Goal: Task Accomplishment & Management: Complete application form

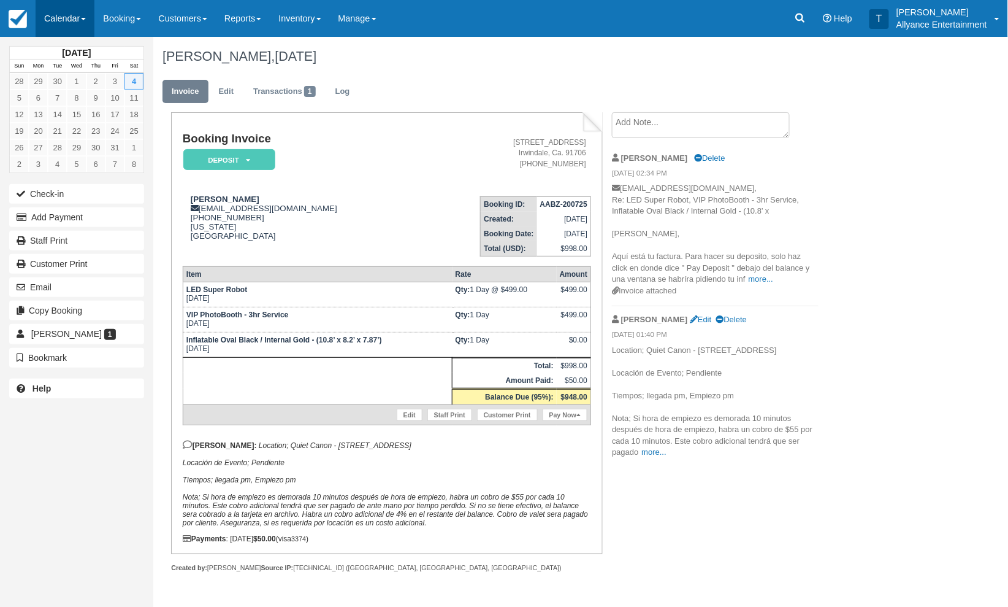
click at [58, 20] on link "Calendar" at bounding box center [65, 18] width 59 height 37
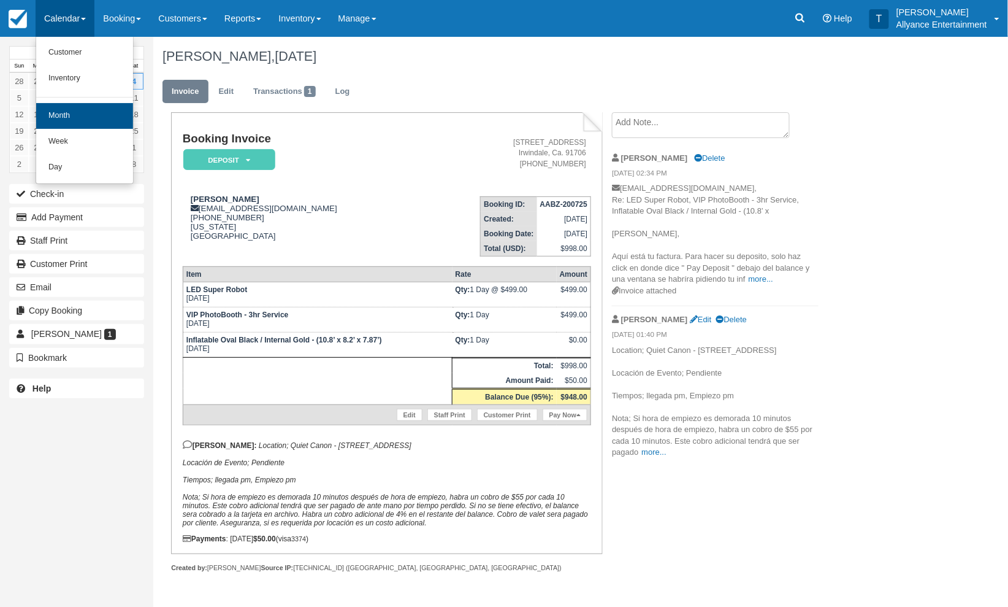
click at [64, 118] on link "Month" at bounding box center [84, 116] width 97 height 26
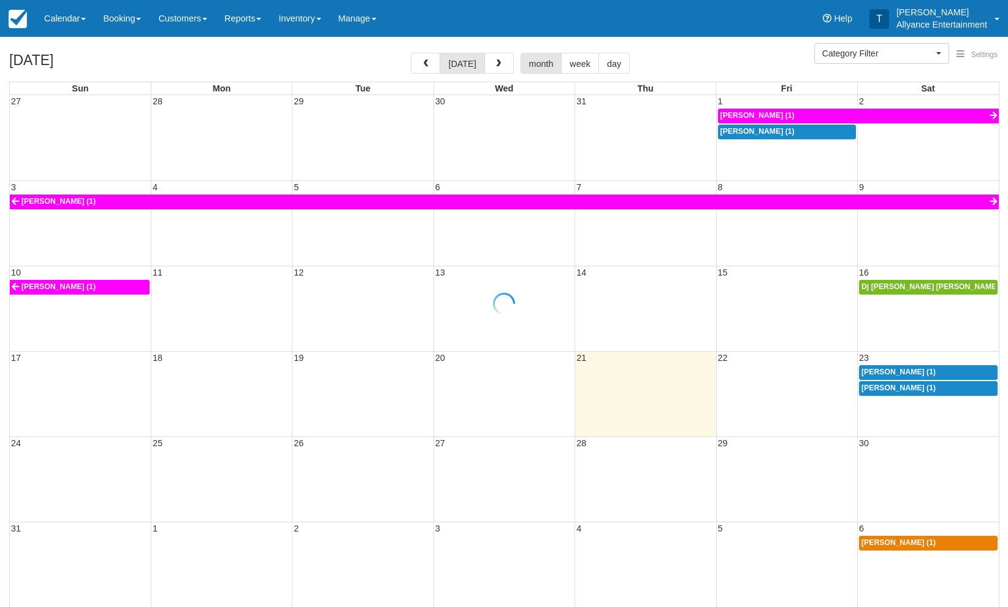
select select
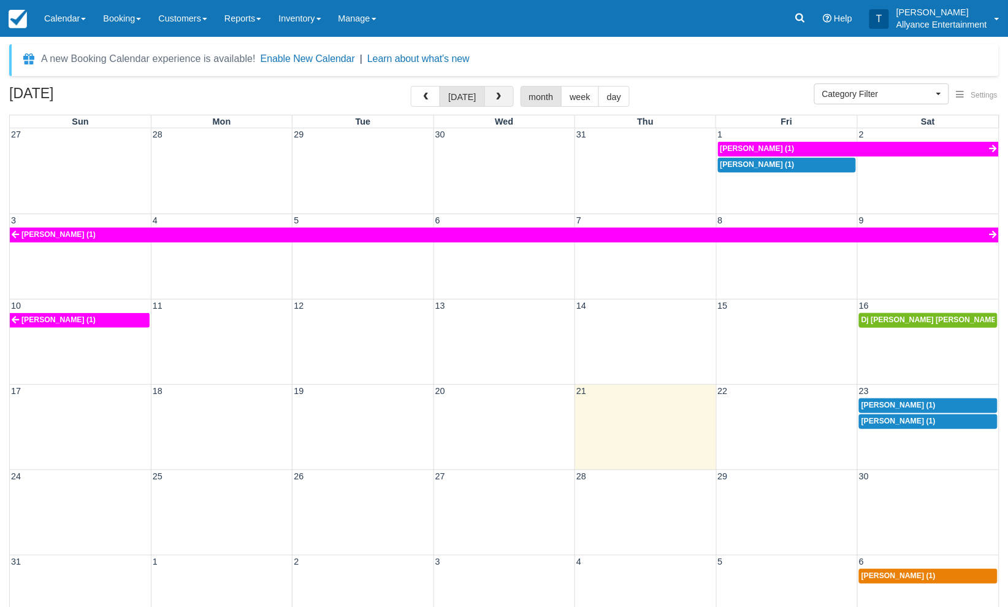
click at [488, 92] on button "button" at bounding box center [499, 96] width 29 height 21
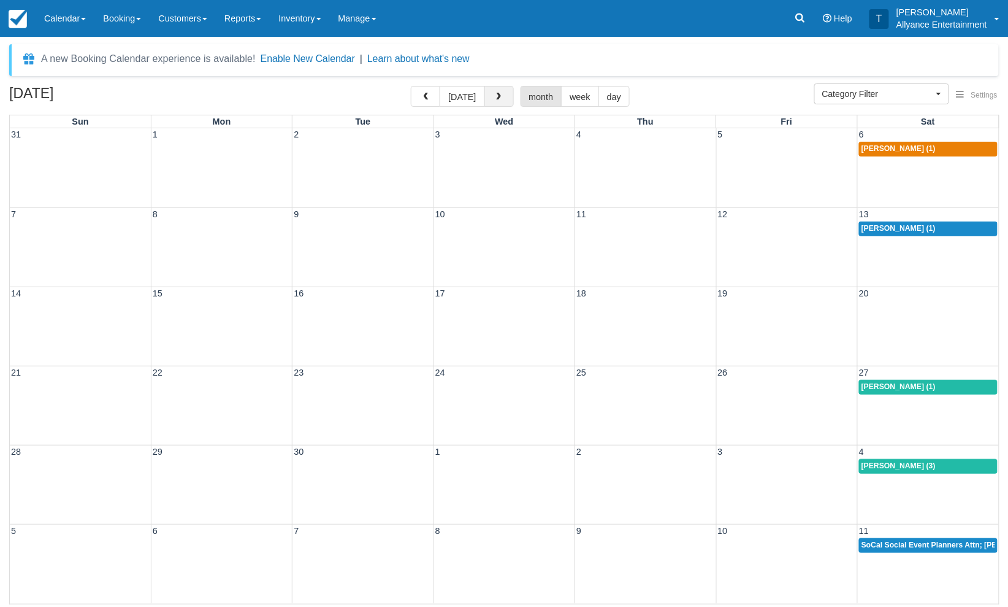
click at [488, 92] on button "button" at bounding box center [499, 96] width 29 height 21
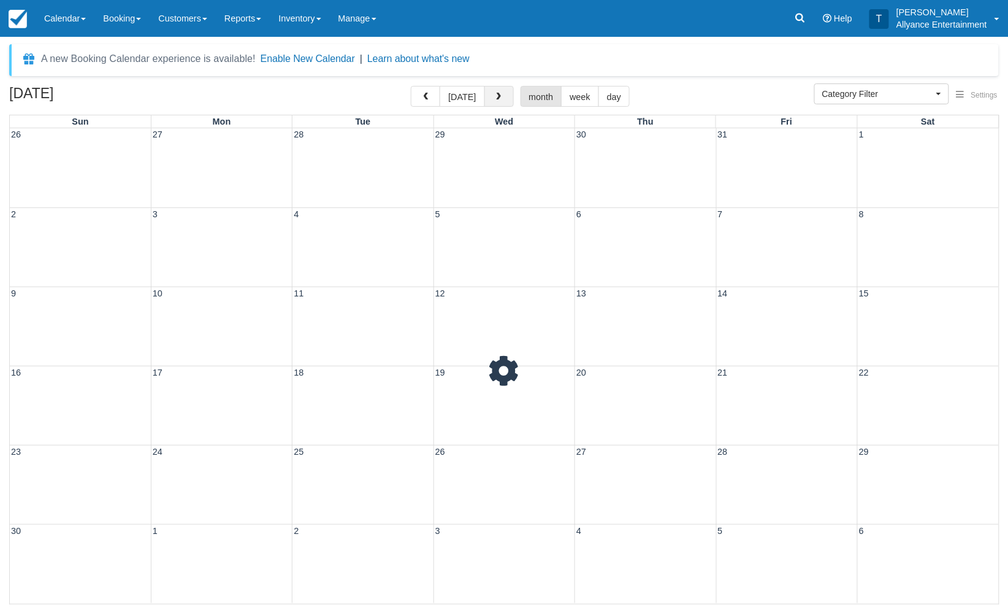
click at [488, 92] on button "button" at bounding box center [499, 96] width 29 height 21
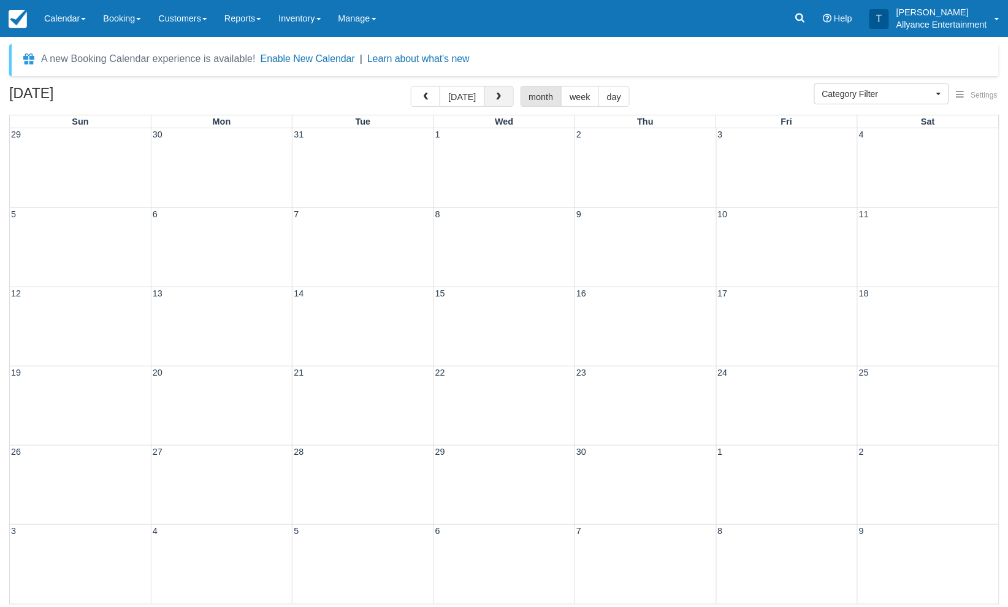
click at [488, 92] on button "button" at bounding box center [499, 96] width 29 height 21
click at [428, 90] on button "button" at bounding box center [425, 96] width 29 height 21
click at [802, 396] on div "21 22 23 24 25 26 27" at bounding box center [504, 405] width 989 height 79
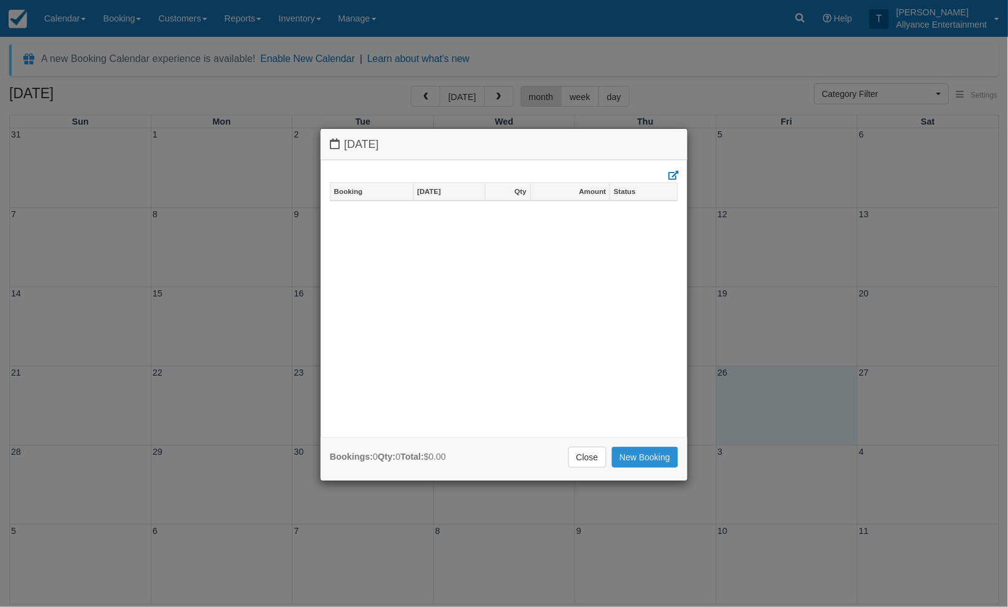
click at [637, 450] on link "New Booking" at bounding box center [645, 456] width 67 height 21
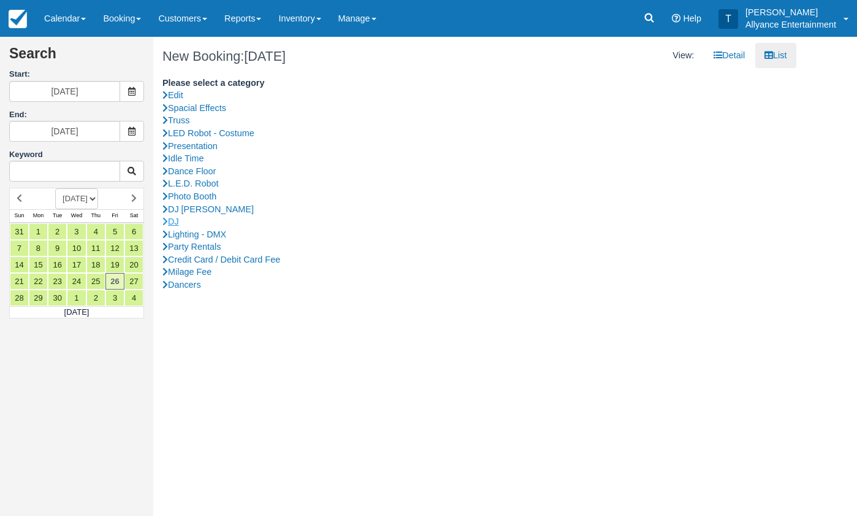
click at [180, 216] on link "DJ" at bounding box center [475, 221] width 625 height 13
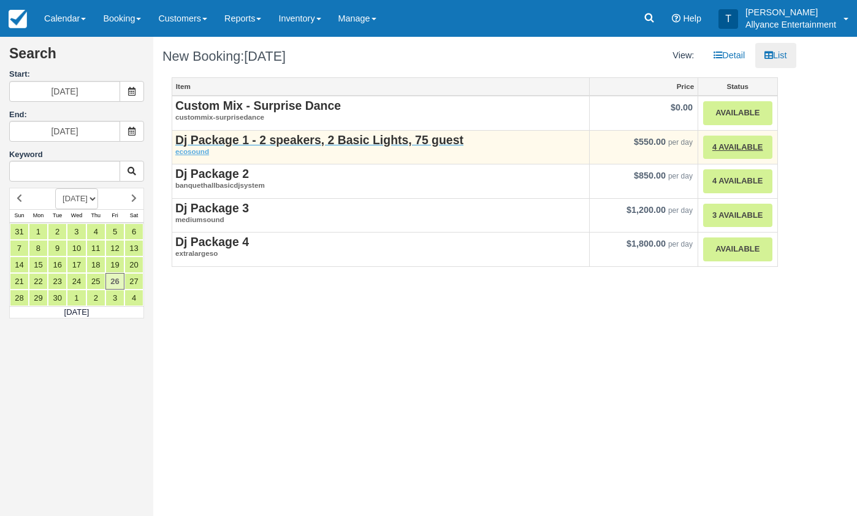
click at [294, 136] on strong "Dj Package 1 - 2 speakers, 2 Basic Lights, 75 guest" at bounding box center [319, 139] width 288 height 13
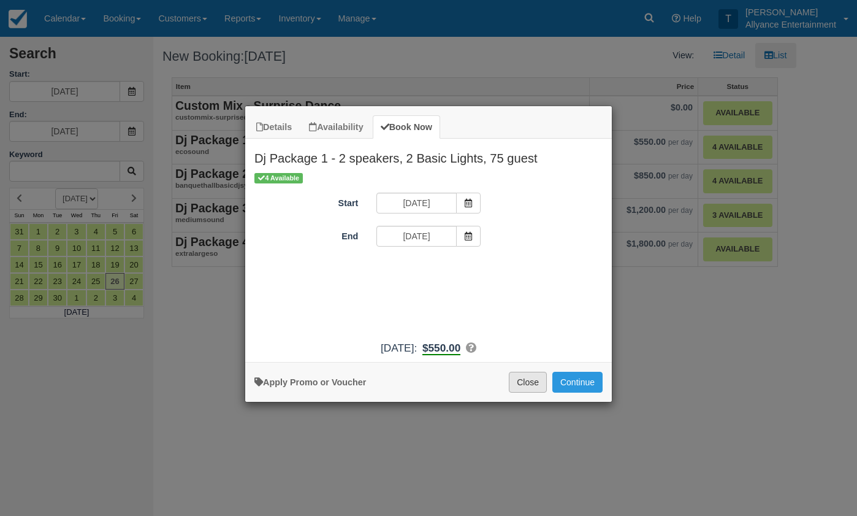
click at [526, 388] on button "Close" at bounding box center [528, 382] width 38 height 21
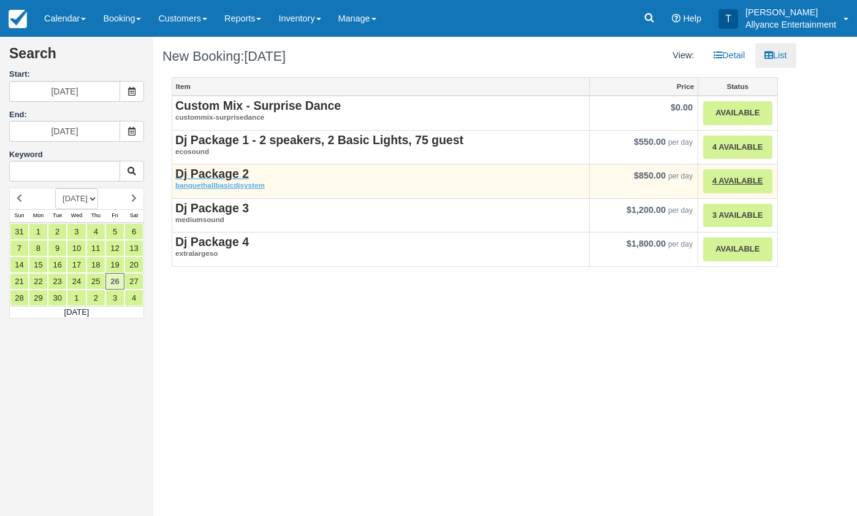
click at [236, 172] on strong "Dj Package 2" at bounding box center [212, 173] width 74 height 13
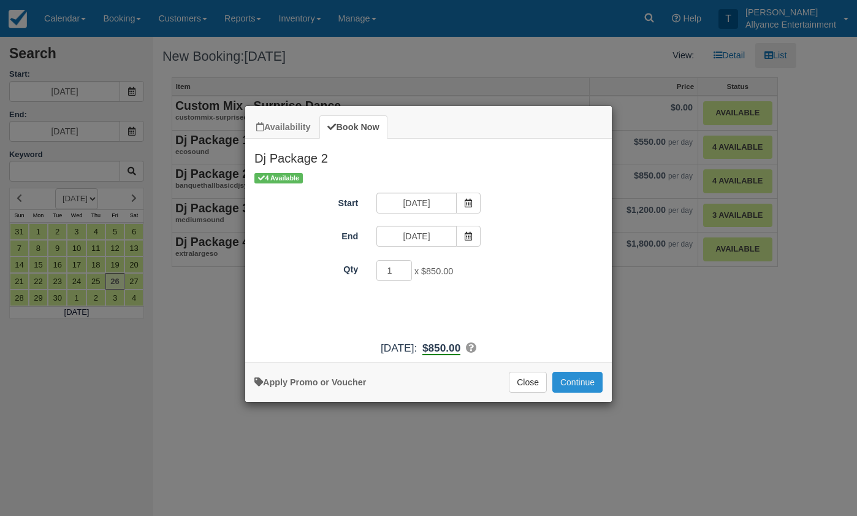
click at [571, 385] on button "Continue" at bounding box center [578, 382] width 50 height 21
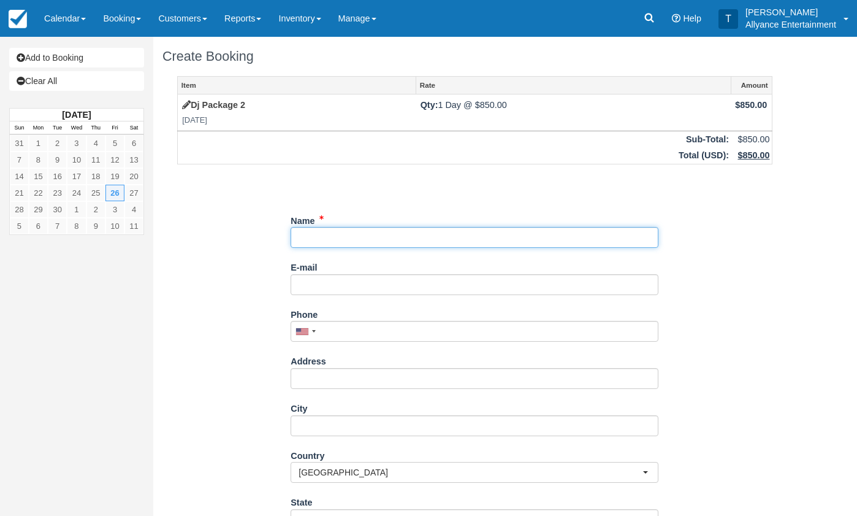
click at [314, 234] on input "Name" at bounding box center [475, 237] width 368 height 21
paste input "[PERSON_NAME] [PERSON_NAME]"
type input "[PERSON_NAME] [PERSON_NAME]"
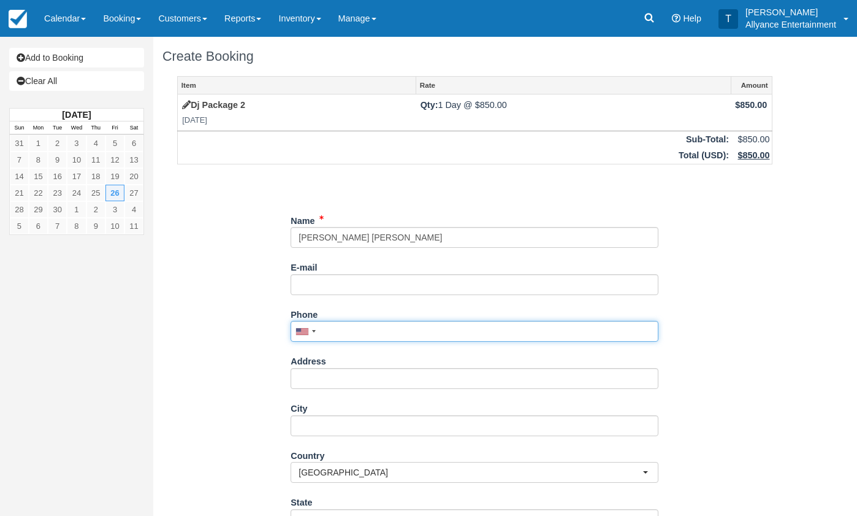
click at [335, 331] on input "Phone" at bounding box center [475, 331] width 368 height 21
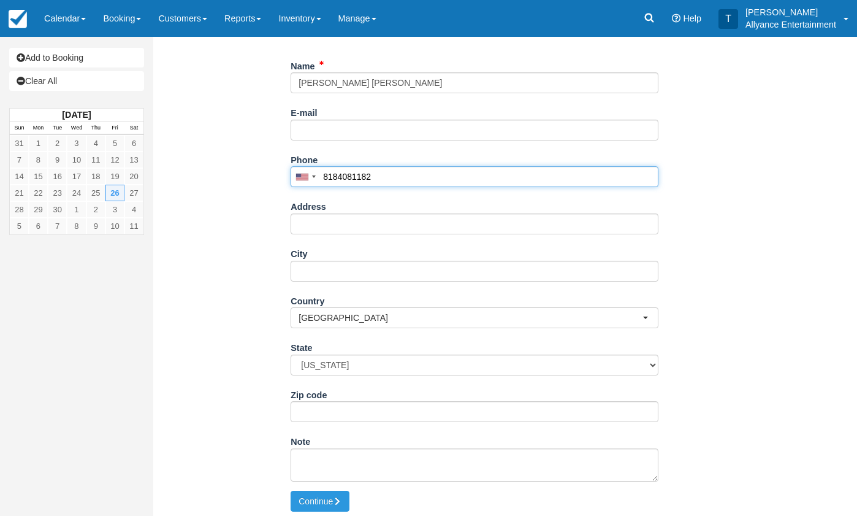
scroll to position [154, 0]
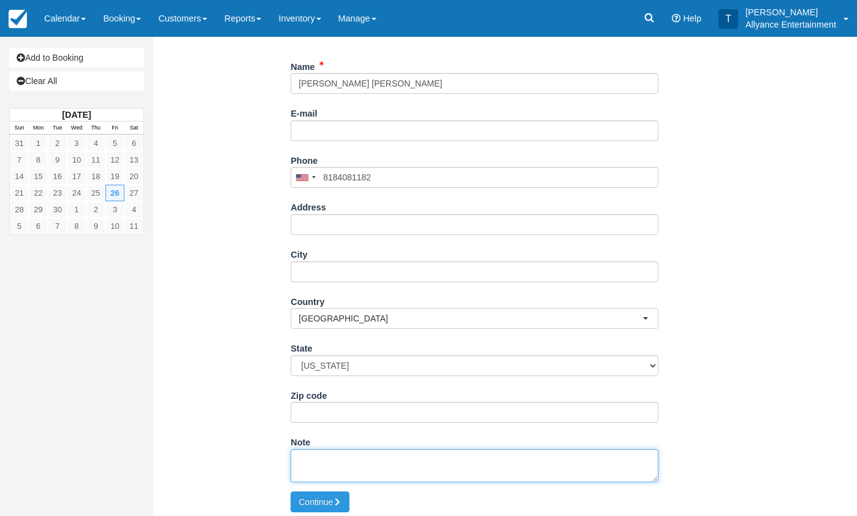
type input "(818) 408-1182"
click at [331, 456] on textarea "Note" at bounding box center [475, 465] width 368 height 33
click at [324, 456] on textarea "Note" at bounding box center [475, 465] width 368 height 33
paste textarea "Blush en North Hollywood 10519 Victory Blvd North Hollywood,CA 91606 La Ceremon…"
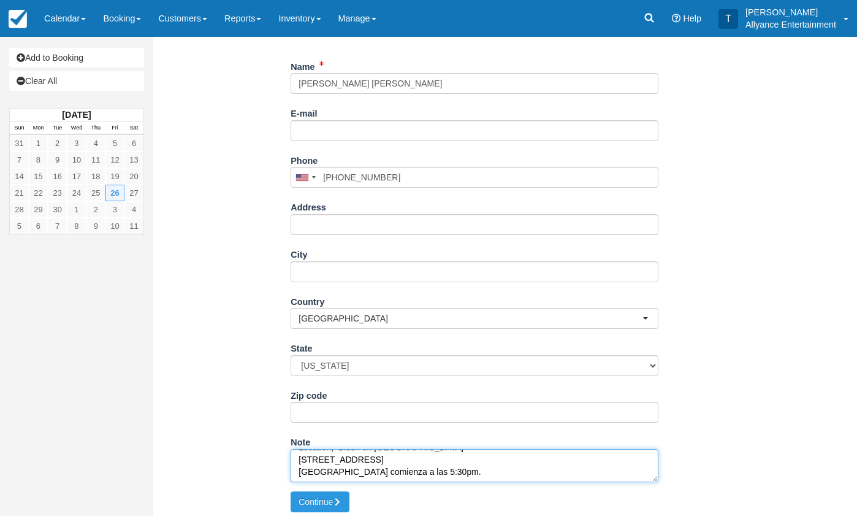
click at [299, 465] on textarea "Location; Blush en North Hollywood 10519 Victory Blvd North Hollywood,CA 91606 …" at bounding box center [475, 465] width 368 height 33
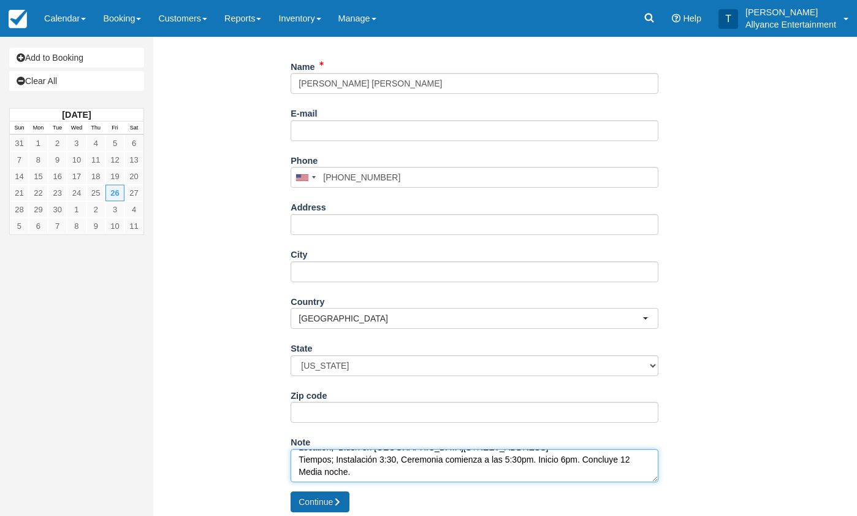
type textarea "Location; Blush en North Hollywood 10519 Victory Blvd North Hollywood,CA 91606 …"
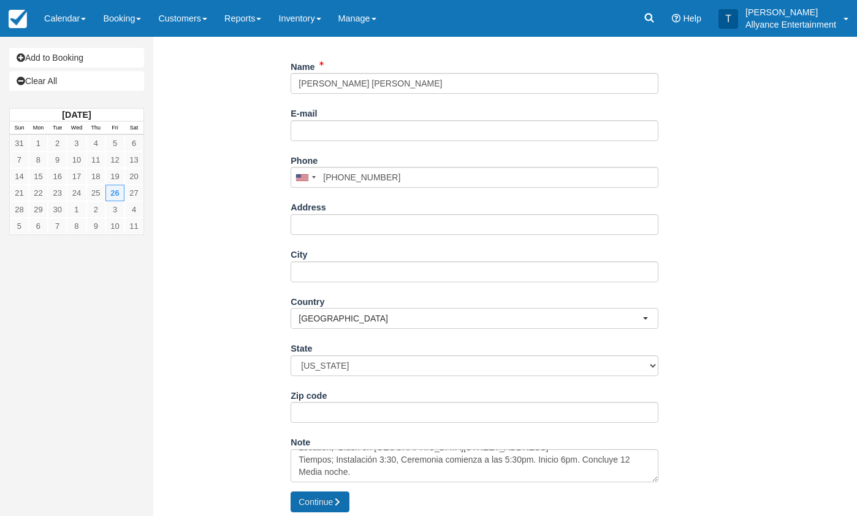
click at [318, 497] on button "Continue" at bounding box center [320, 501] width 59 height 21
type input "[PHONE_NUMBER]"
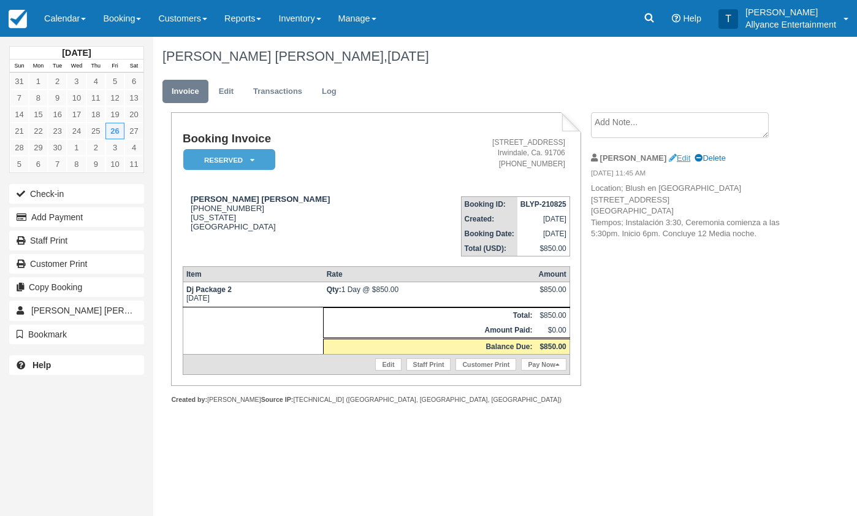
click at [669, 158] on link "Edit" at bounding box center [679, 157] width 21 height 9
type textarea "Location; Blush en [GEOGRAPHIC_DATA][STREET_ADDRESS] Tiempos; Instalación 3:30,…"
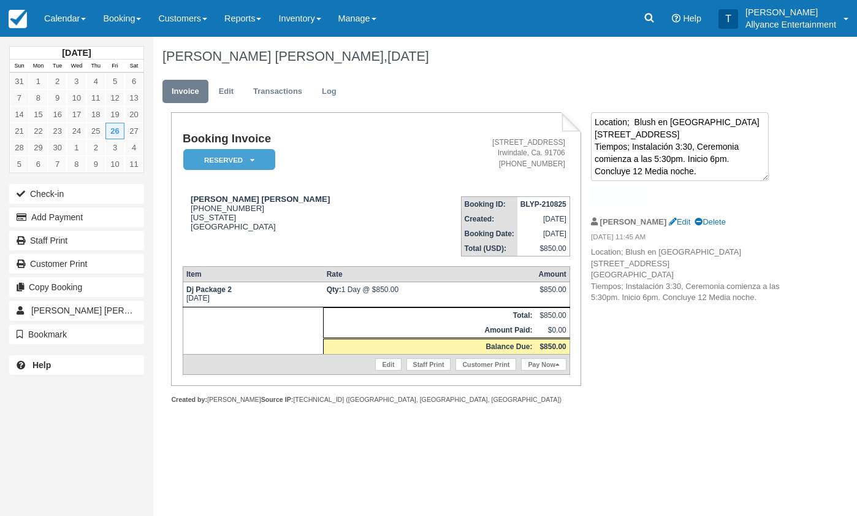
scroll to position [8, 0]
click at [661, 193] on input "Show on invoice" at bounding box center [661, 193] width 8 height 8
checkbox input "true"
click at [631, 196] on button "Update" at bounding box center [619, 195] width 57 height 21
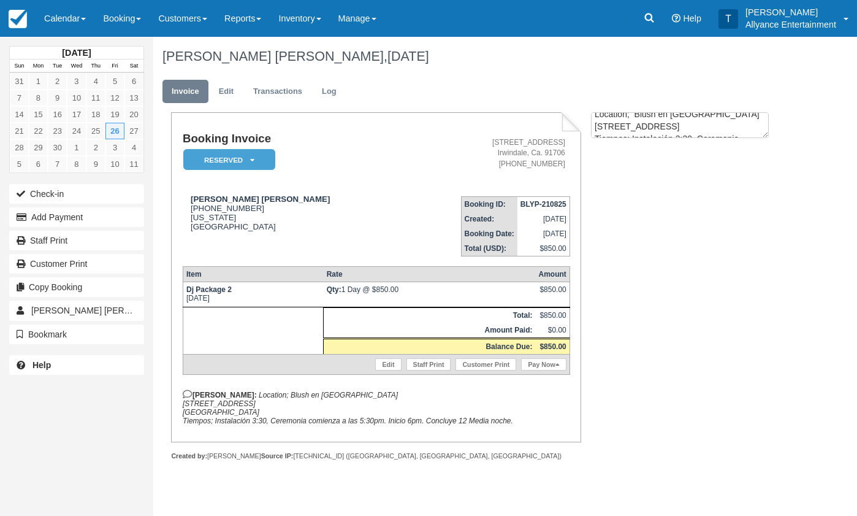
scroll to position [0, 0]
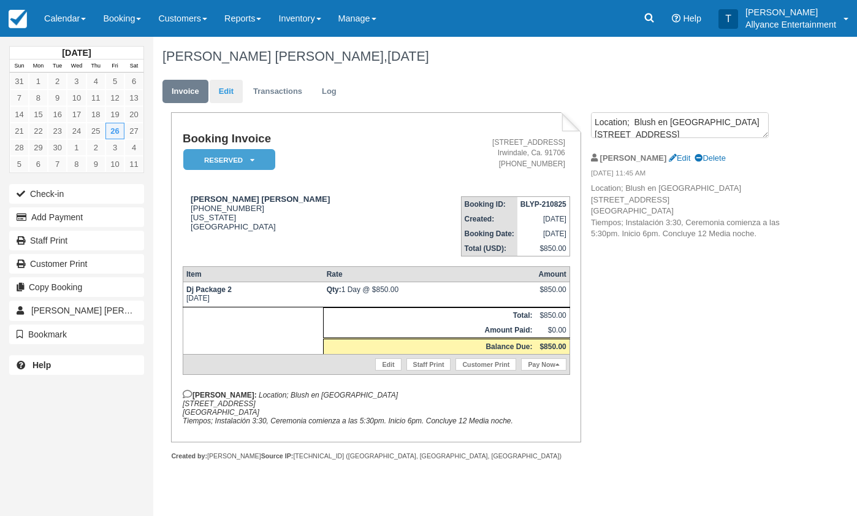
click at [226, 89] on link "Edit" at bounding box center [226, 92] width 33 height 24
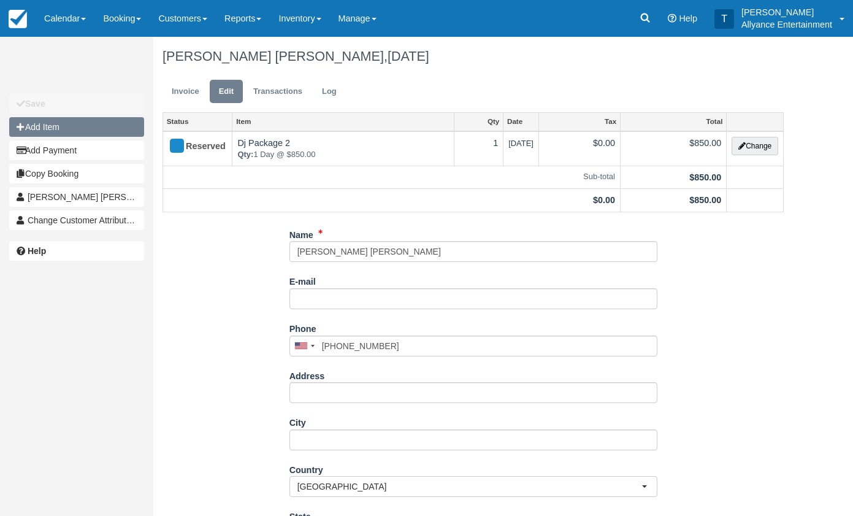
click at [107, 126] on button "Add Item" at bounding box center [76, 127] width 135 height 20
type input "0.00"
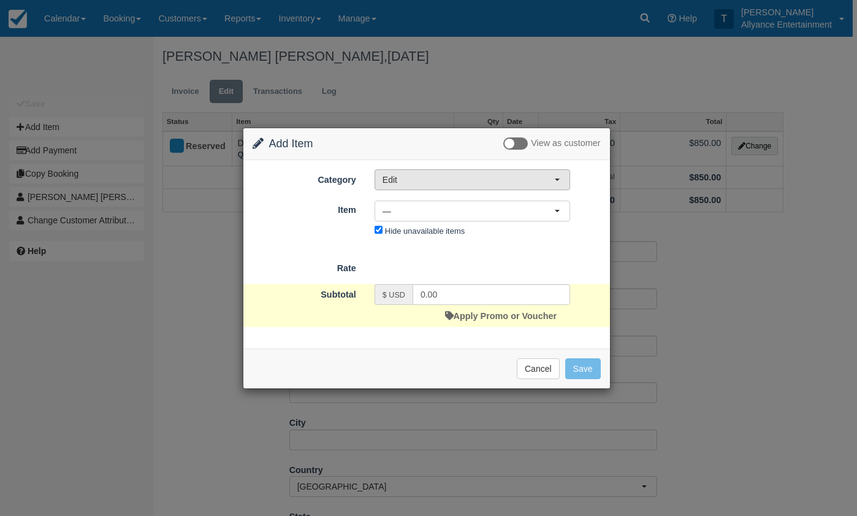
click at [559, 178] on span "button" at bounding box center [557, 179] width 5 height 2
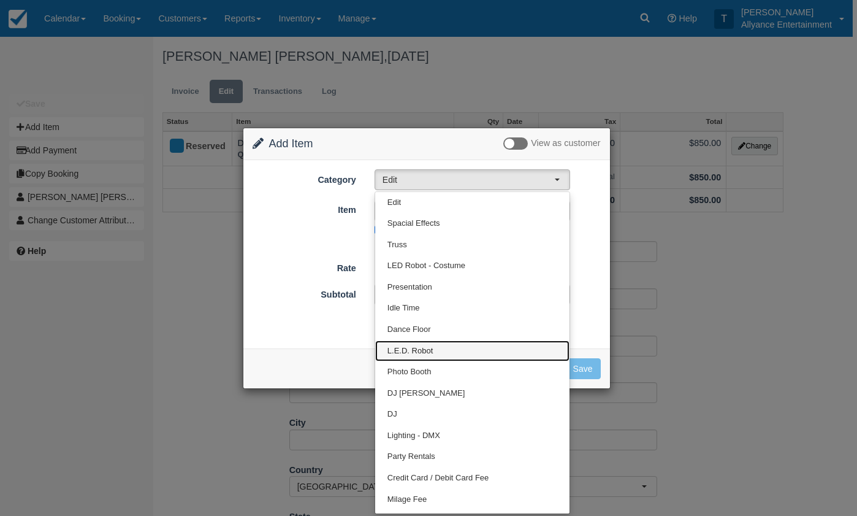
click at [424, 345] on span "L.E.D. Robot" at bounding box center [410, 351] width 45 height 12
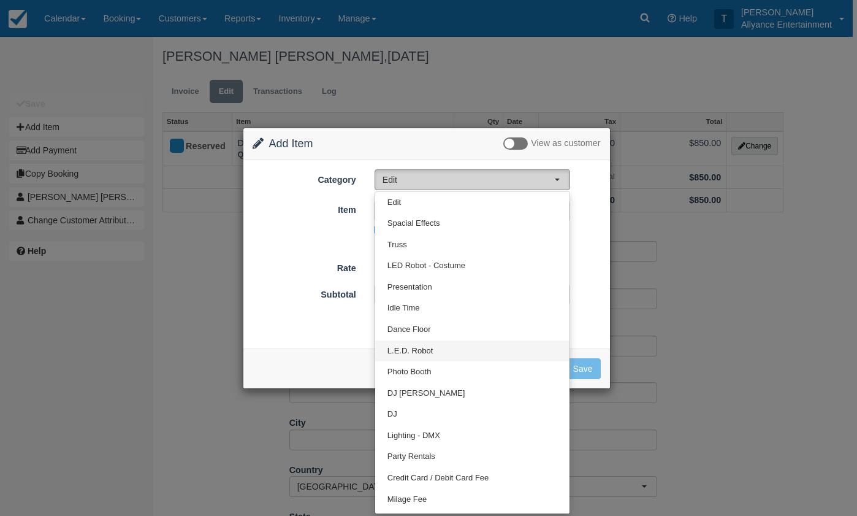
select select "29"
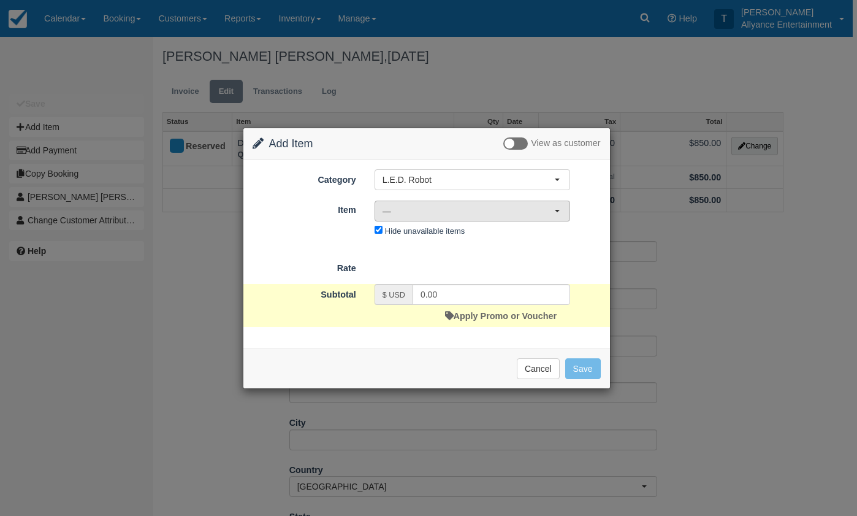
click at [553, 210] on span "—" at bounding box center [469, 211] width 172 height 12
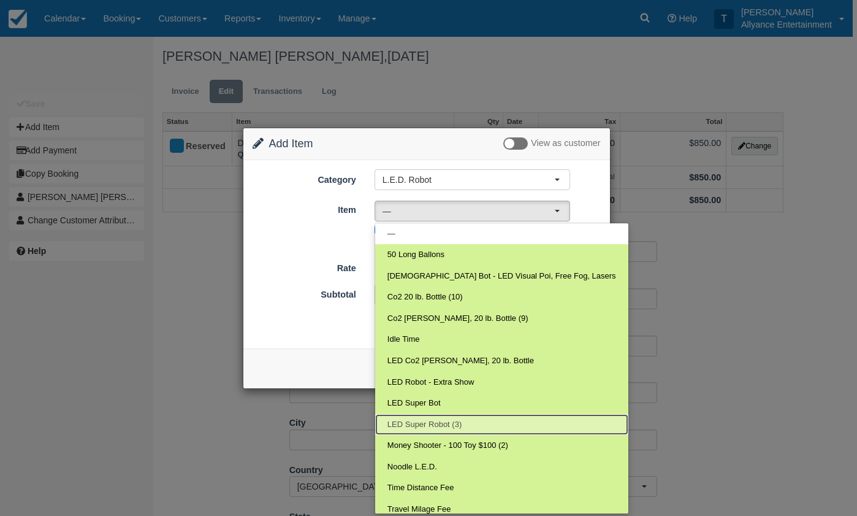
click at [424, 420] on span "LED Super Robot (3)" at bounding box center [425, 425] width 74 height 12
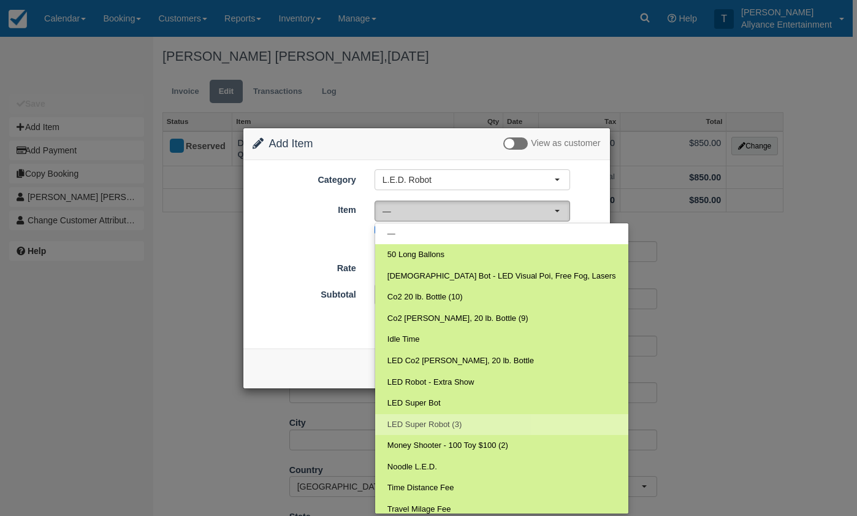
select select "127"
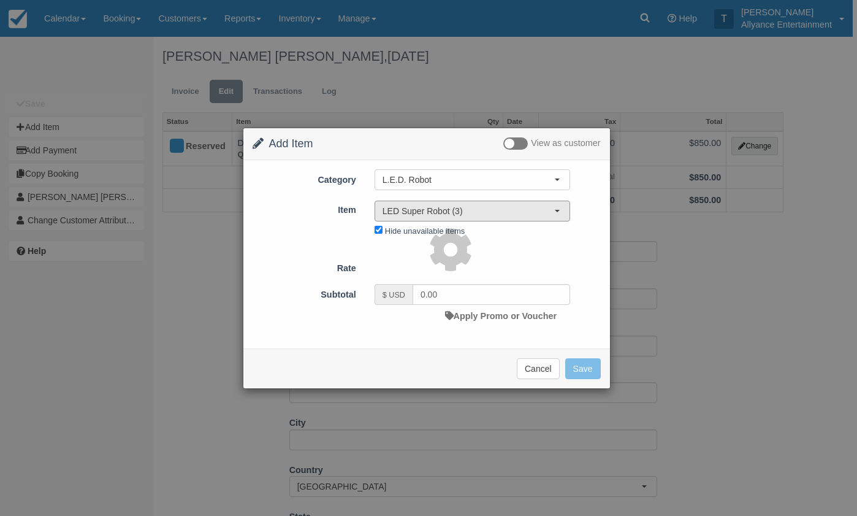
type input "499.00"
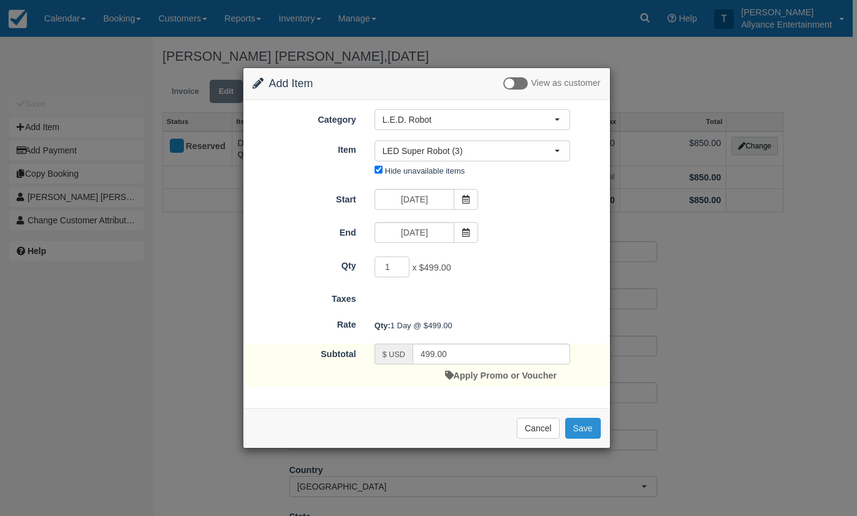
click at [587, 424] on button "Save" at bounding box center [583, 428] width 36 height 21
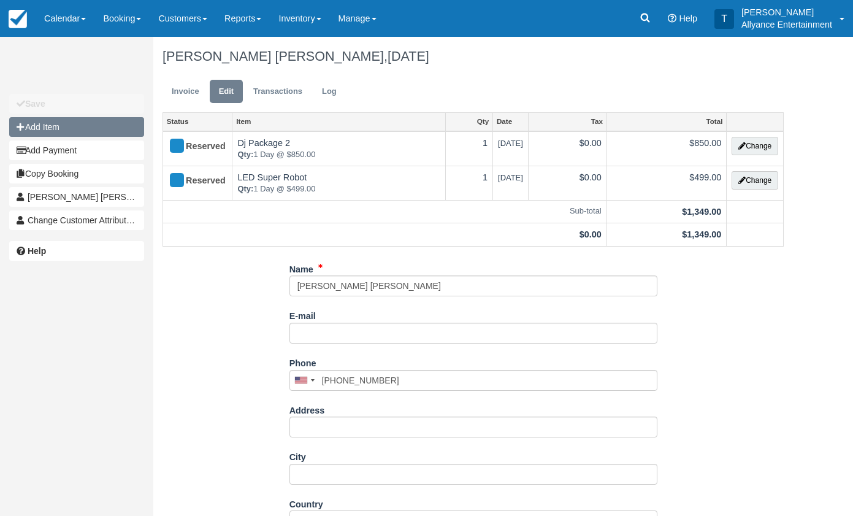
click at [116, 125] on button "Add Item" at bounding box center [76, 127] width 135 height 20
type input "0.00"
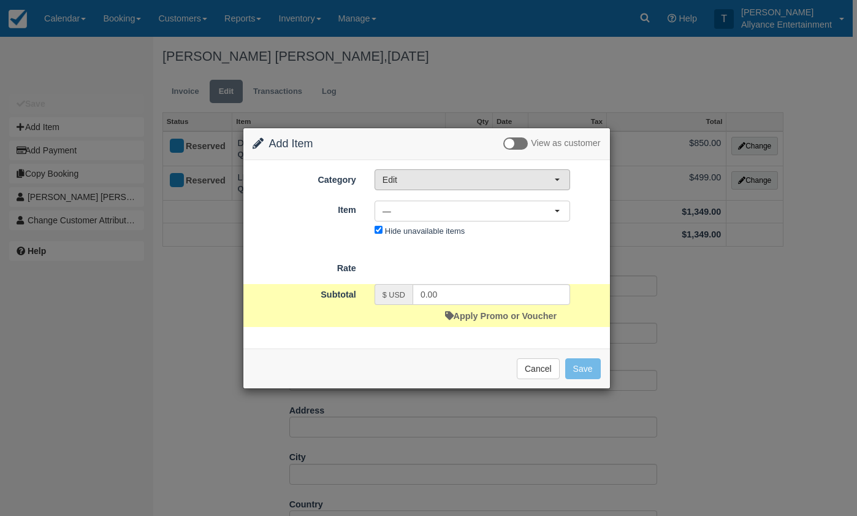
click at [554, 179] on button "Edit" at bounding box center [473, 179] width 196 height 21
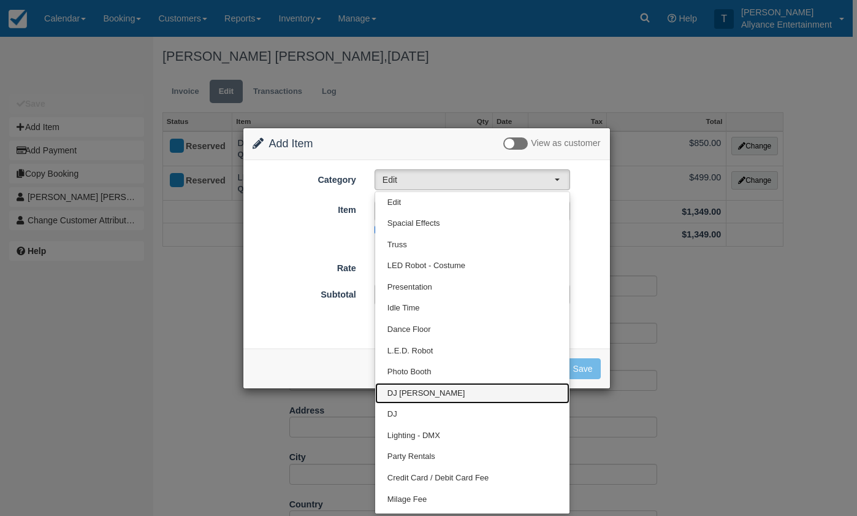
click at [412, 388] on span "DJ [PERSON_NAME]" at bounding box center [426, 394] width 77 height 12
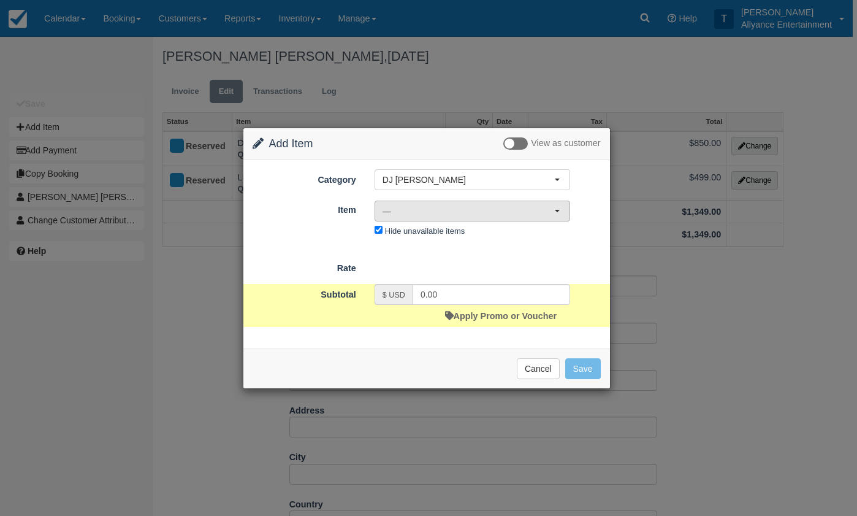
click at [556, 213] on button "—" at bounding box center [473, 211] width 196 height 21
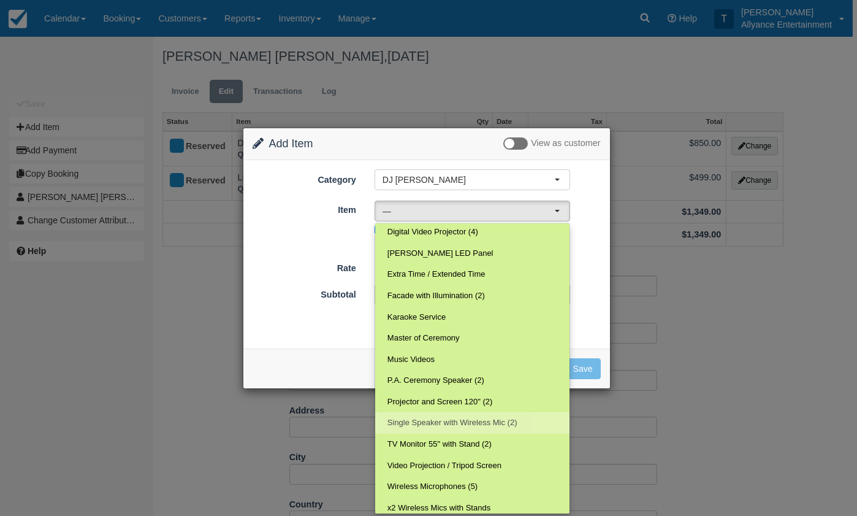
scroll to position [64, 0]
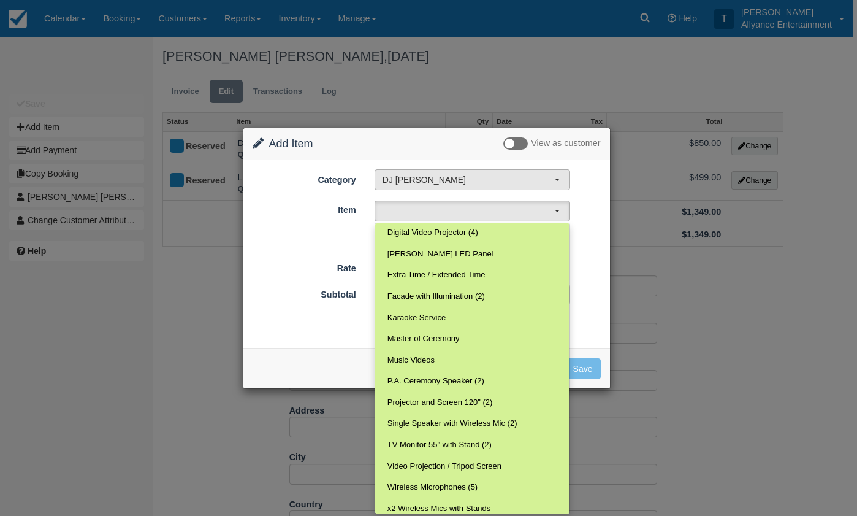
click at [562, 180] on button "DJ [PERSON_NAME]" at bounding box center [473, 179] width 196 height 21
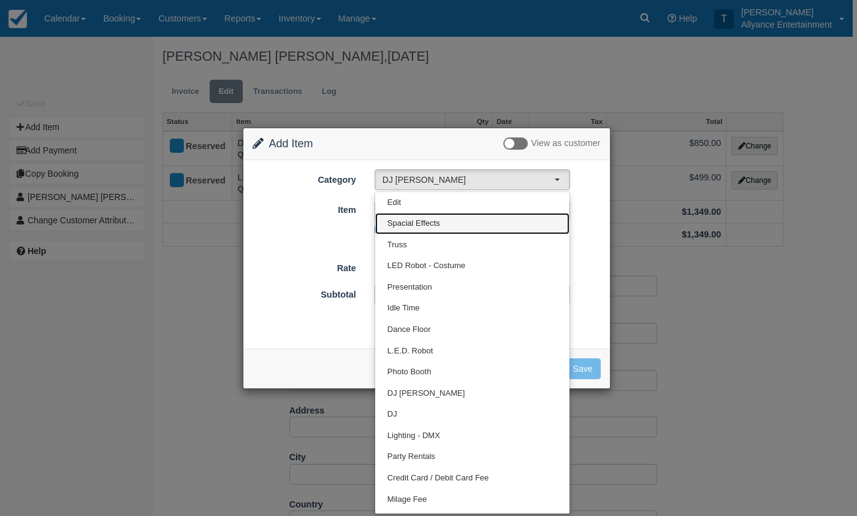
click at [425, 220] on span "Spacial Effects" at bounding box center [414, 224] width 53 height 12
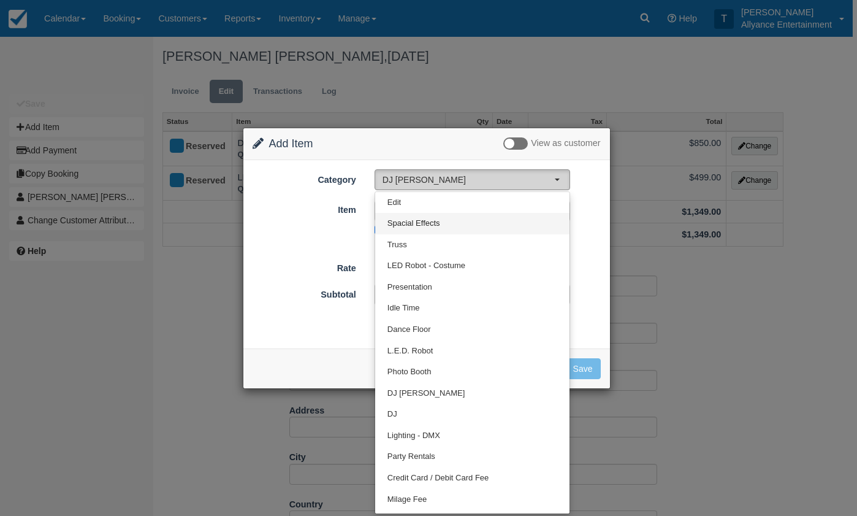
select select "91"
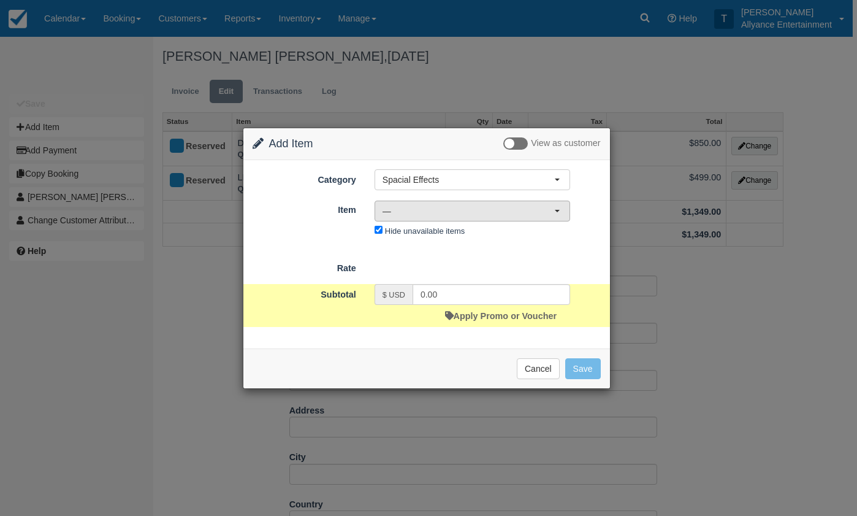
click at [558, 212] on span "button" at bounding box center [557, 211] width 5 height 2
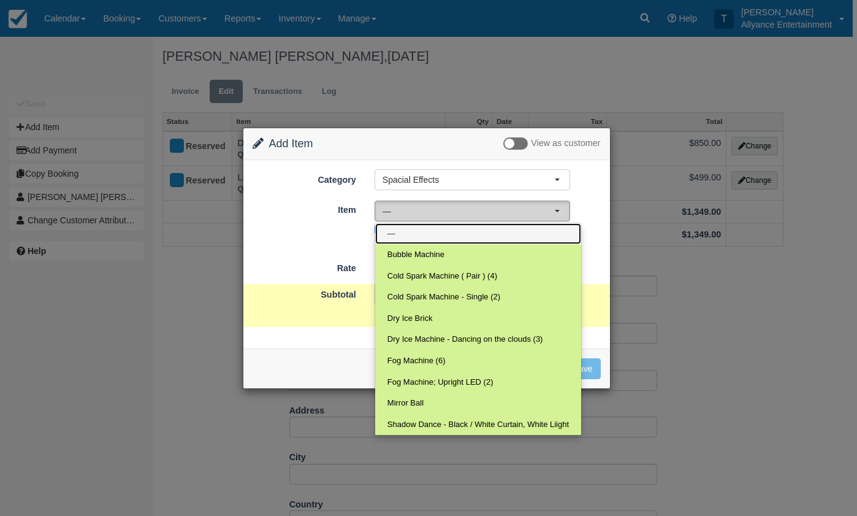
scroll to position [0, 0]
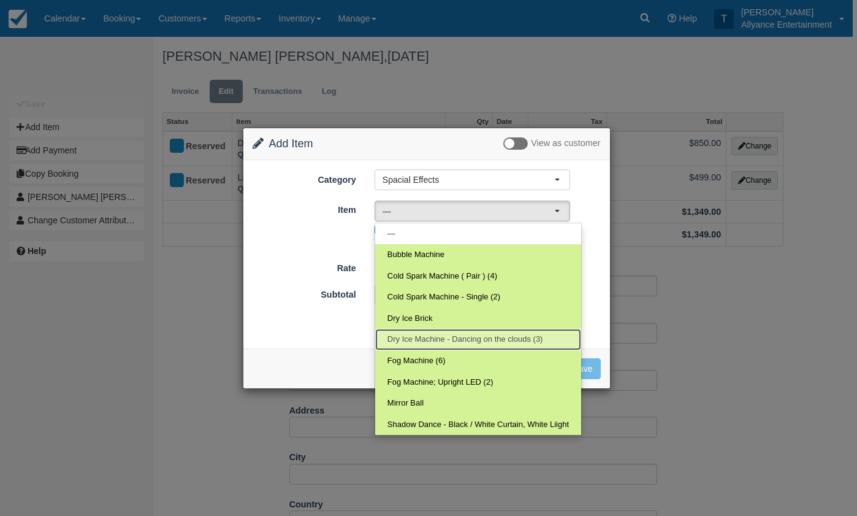
click at [516, 336] on span "Dry Ice Machine - Dancing on the clouds (3)" at bounding box center [466, 340] width 156 height 12
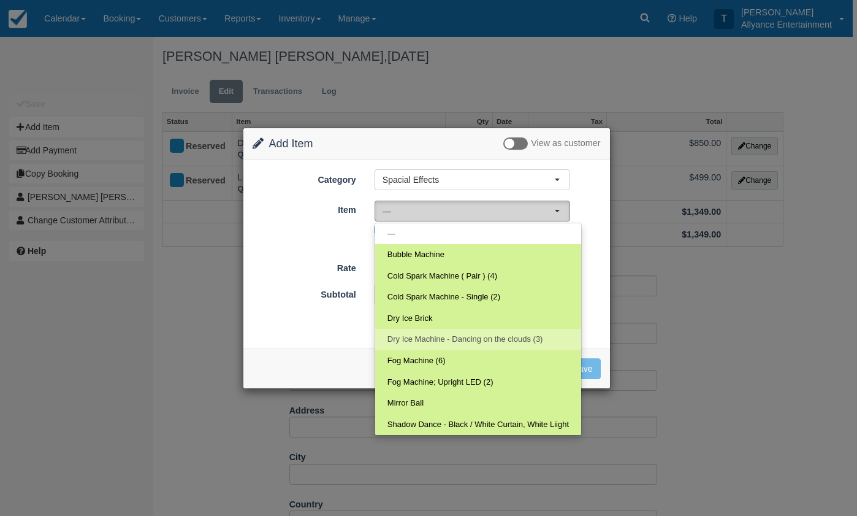
select select "66"
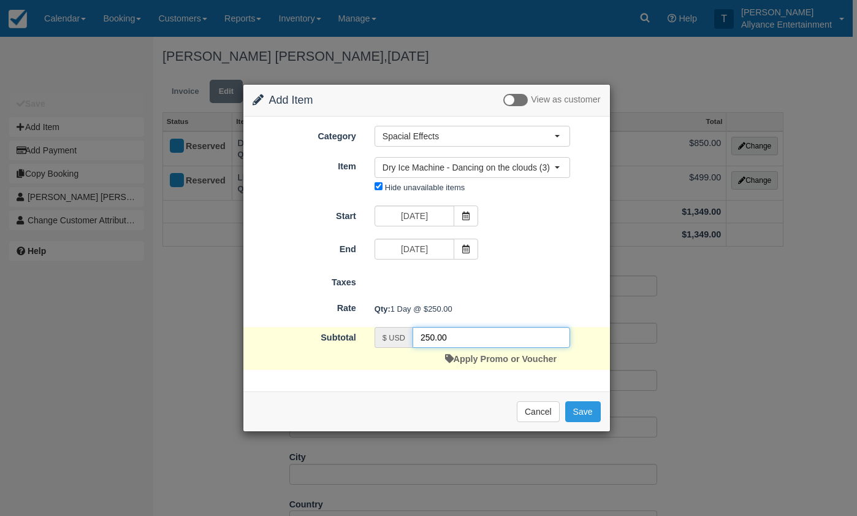
click at [430, 339] on input "250.00" at bounding box center [492, 337] width 158 height 21
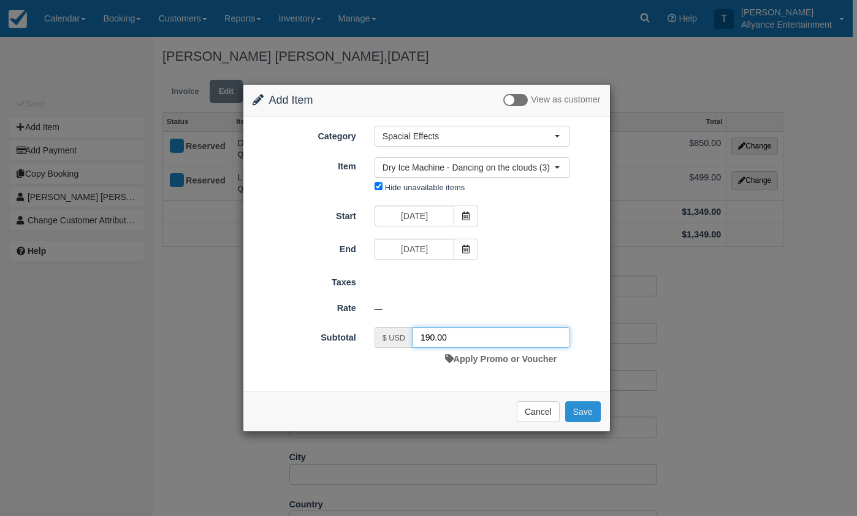
type input "190.00"
click at [583, 406] on button "Save" at bounding box center [583, 411] width 36 height 21
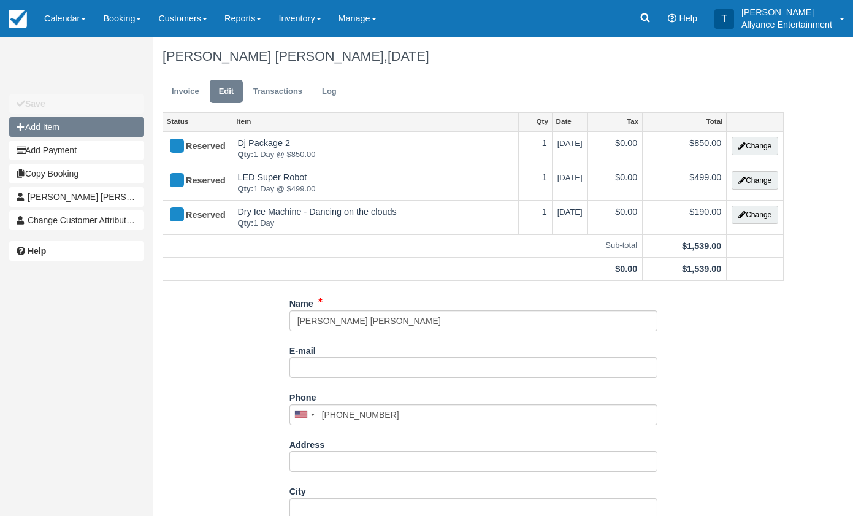
click at [93, 126] on button "Add Item" at bounding box center [76, 127] width 135 height 20
type input "0.00"
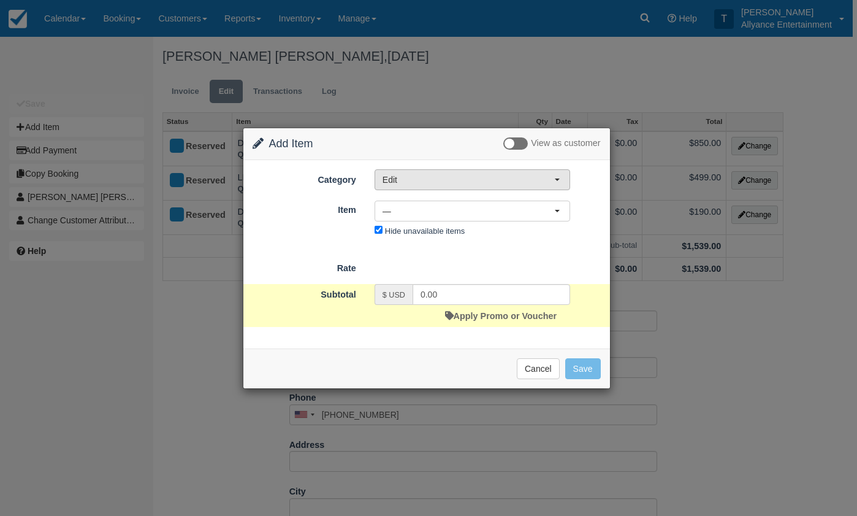
click at [562, 178] on button "Edit" at bounding box center [473, 179] width 196 height 21
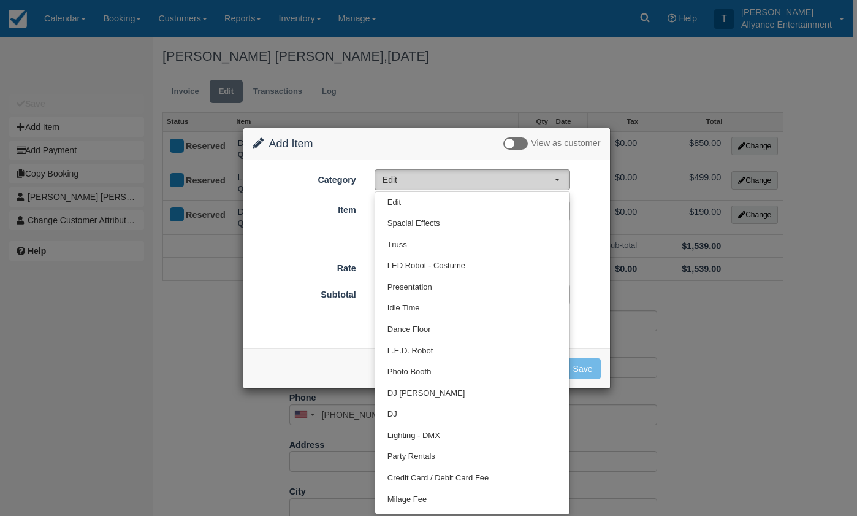
click at [557, 176] on button "Edit" at bounding box center [473, 179] width 196 height 21
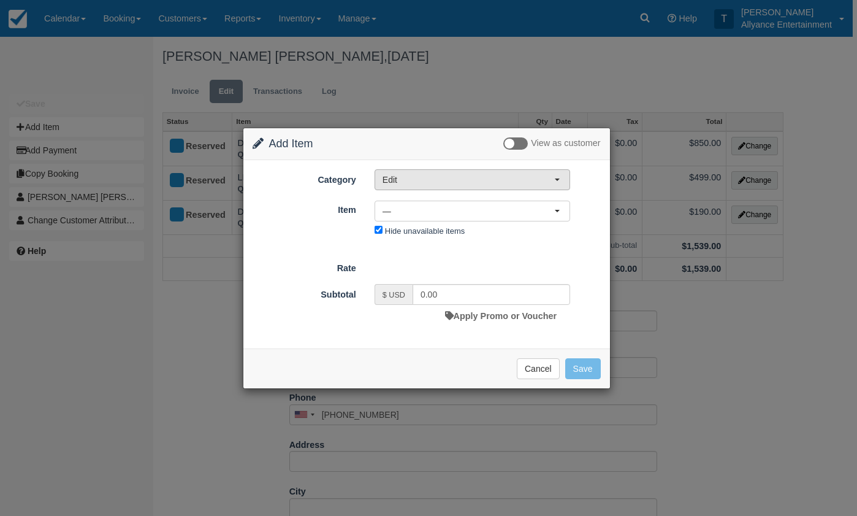
click at [561, 176] on button "Edit" at bounding box center [473, 179] width 196 height 21
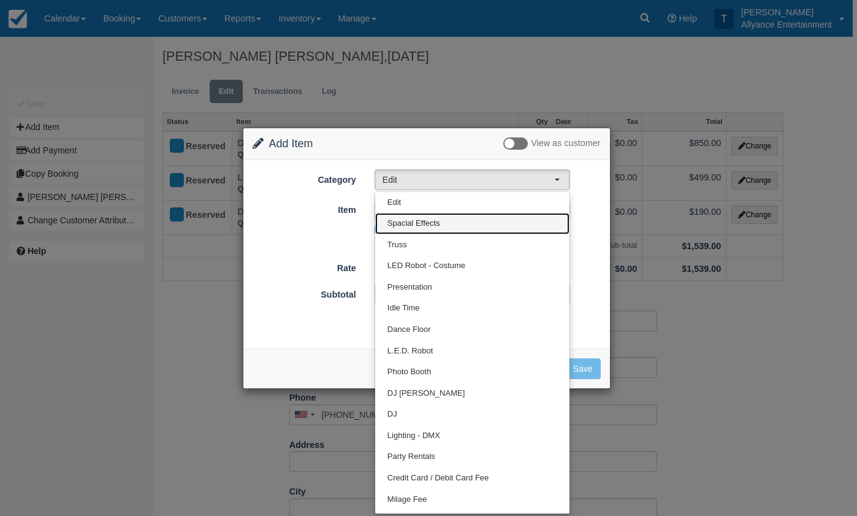
click at [418, 220] on span "Spacial Effects" at bounding box center [414, 224] width 53 height 12
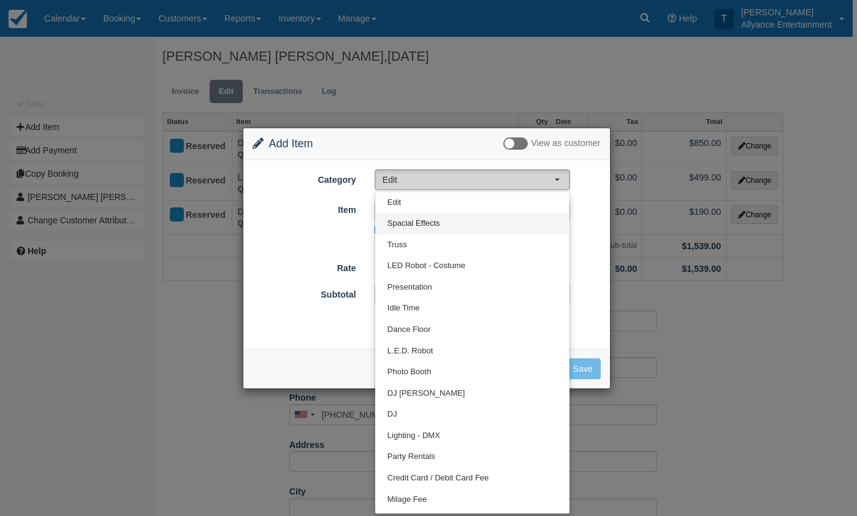
select select "91"
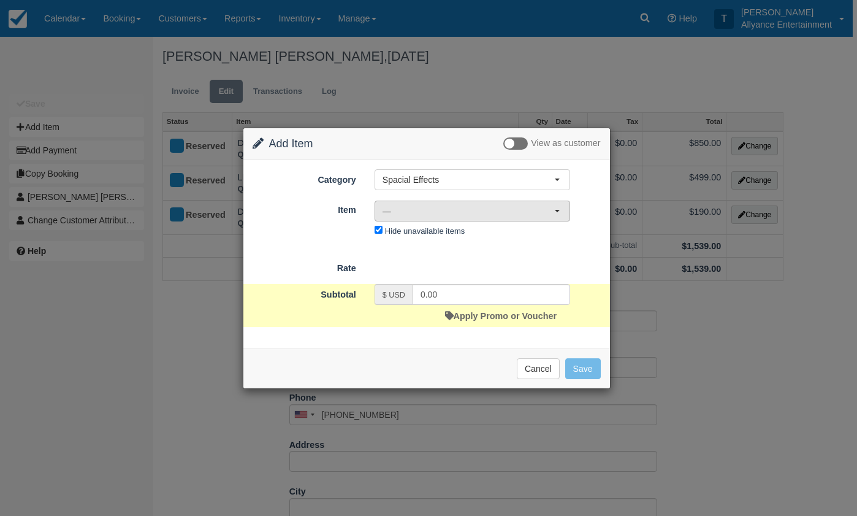
click at [555, 209] on button "—" at bounding box center [473, 211] width 196 height 21
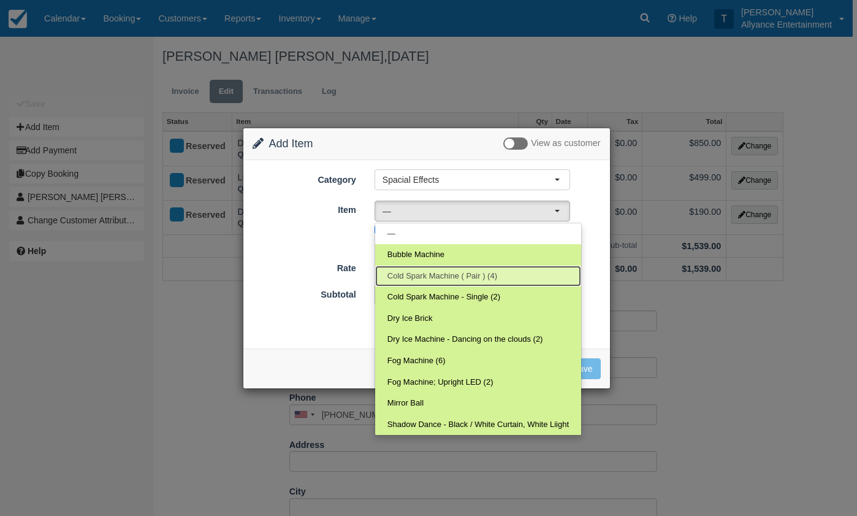
click at [472, 272] on span "Cold Spark Machine ( Pair ) (4)" at bounding box center [443, 276] width 110 height 12
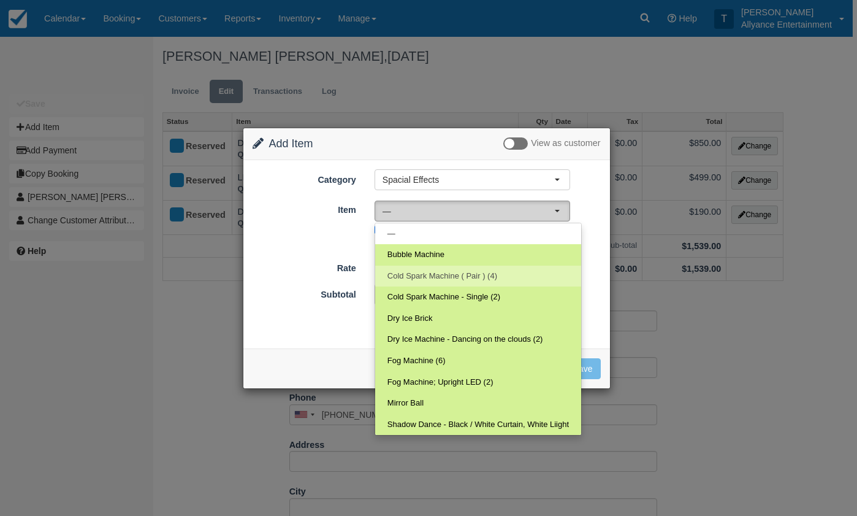
select select "169"
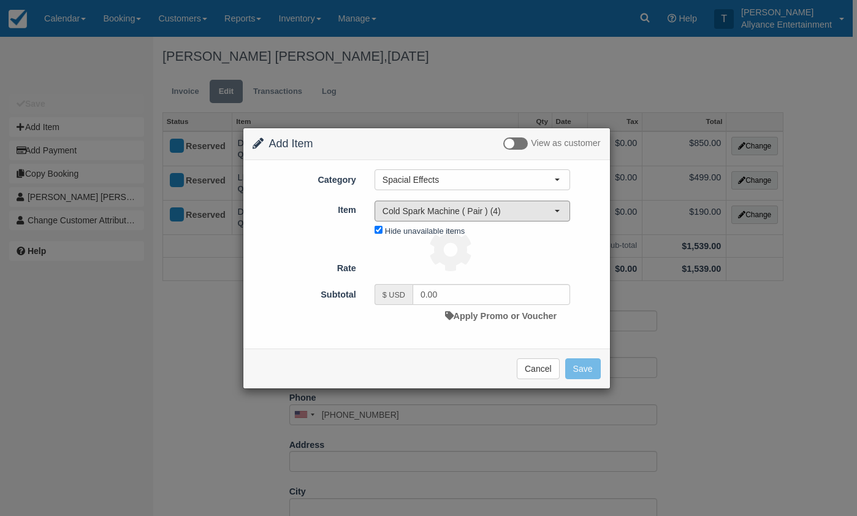
type input "250.00"
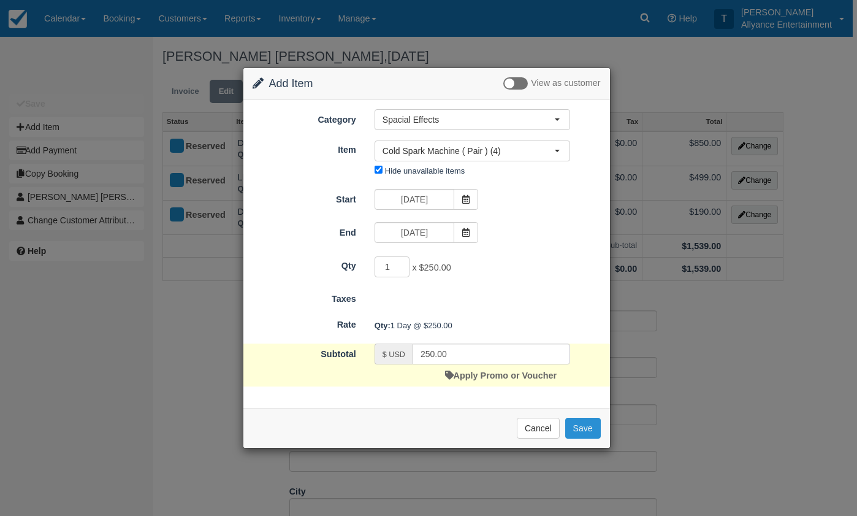
click at [584, 429] on button "Save" at bounding box center [583, 428] width 36 height 21
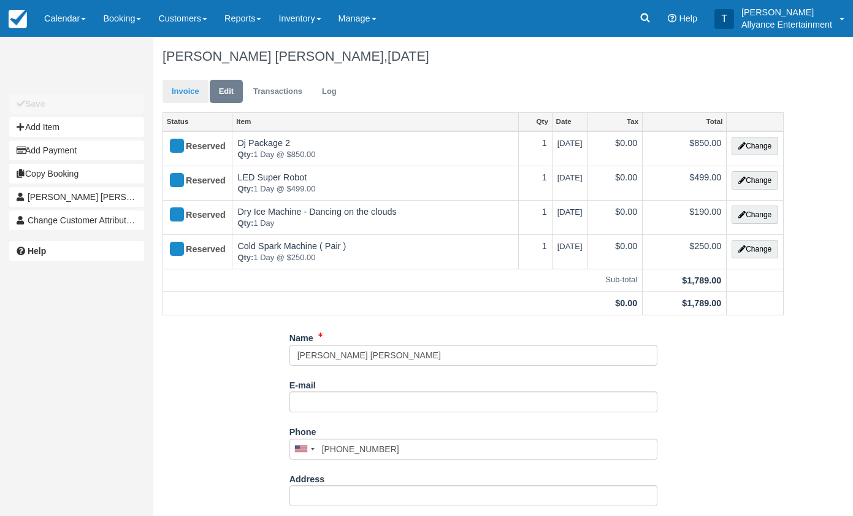
click at [183, 81] on link "Invoice" at bounding box center [186, 92] width 46 height 24
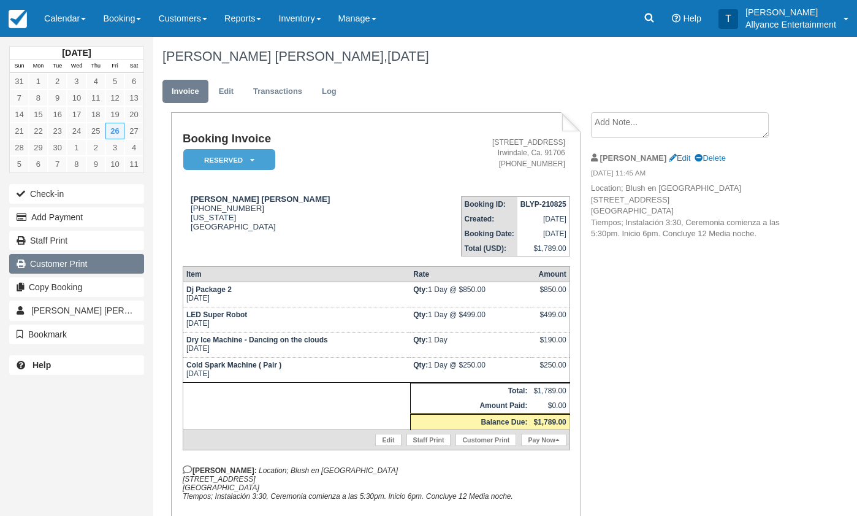
click at [113, 267] on link "Customer Print" at bounding box center [76, 264] width 135 height 20
